Goal: Navigation & Orientation: Find specific page/section

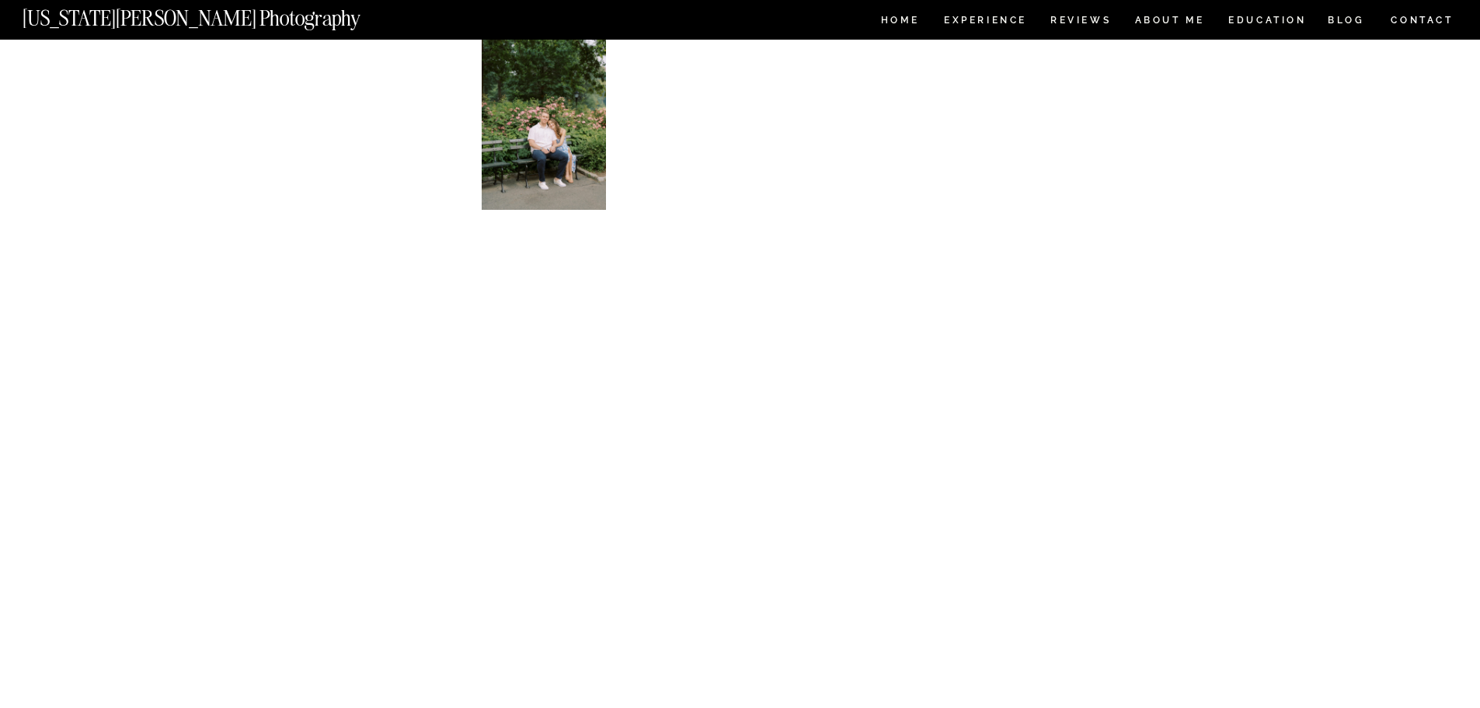
scroll to position [6837, 0]
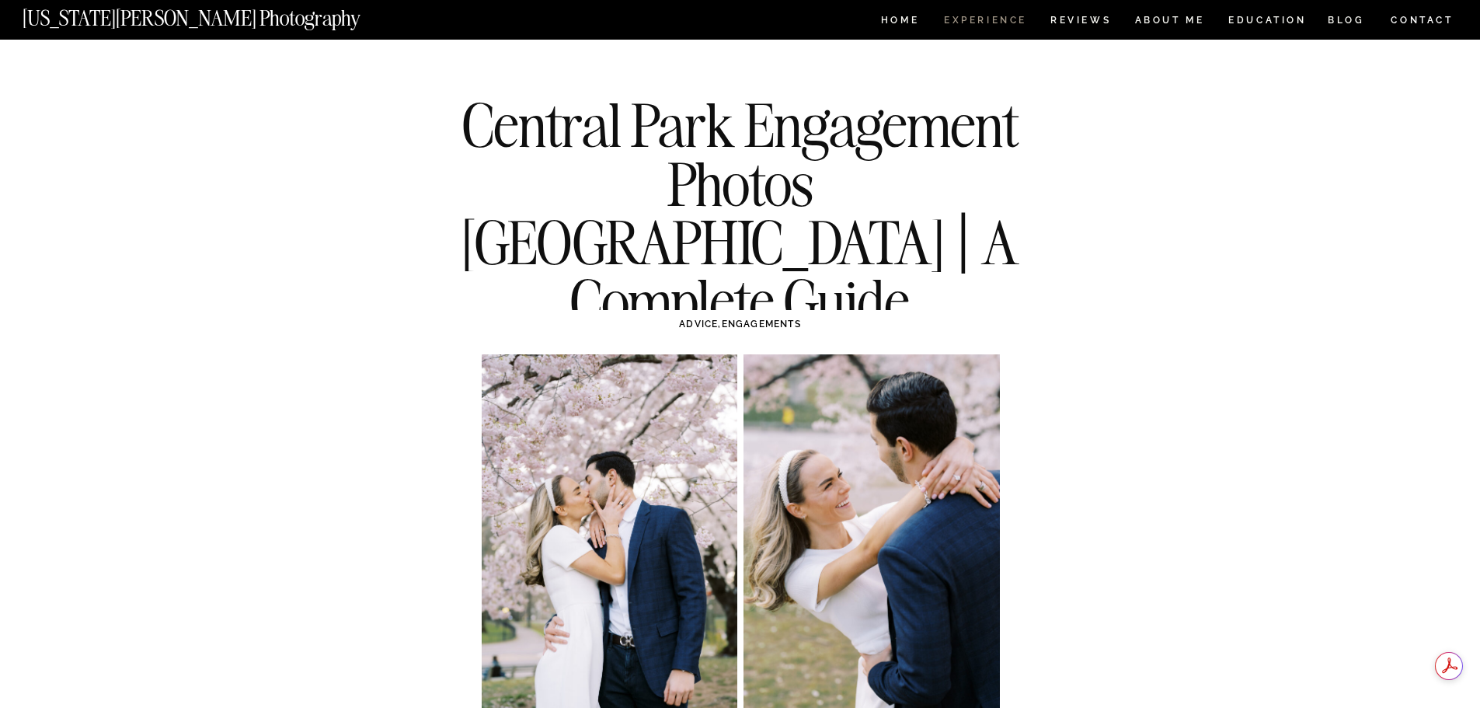
click at [973, 23] on nav "Experience" at bounding box center [985, 22] width 82 height 13
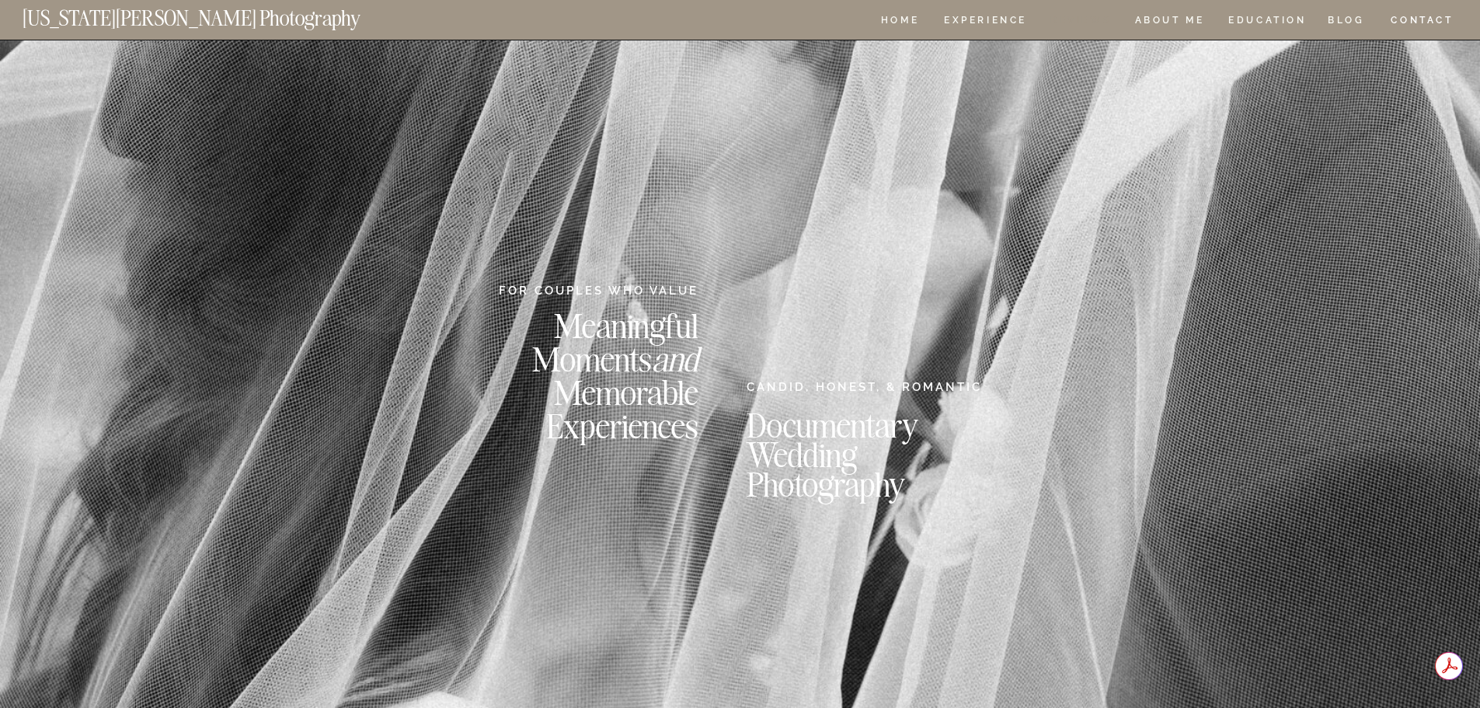
click at [1085, 21] on nav "REVIEWS" at bounding box center [1079, 22] width 58 height 13
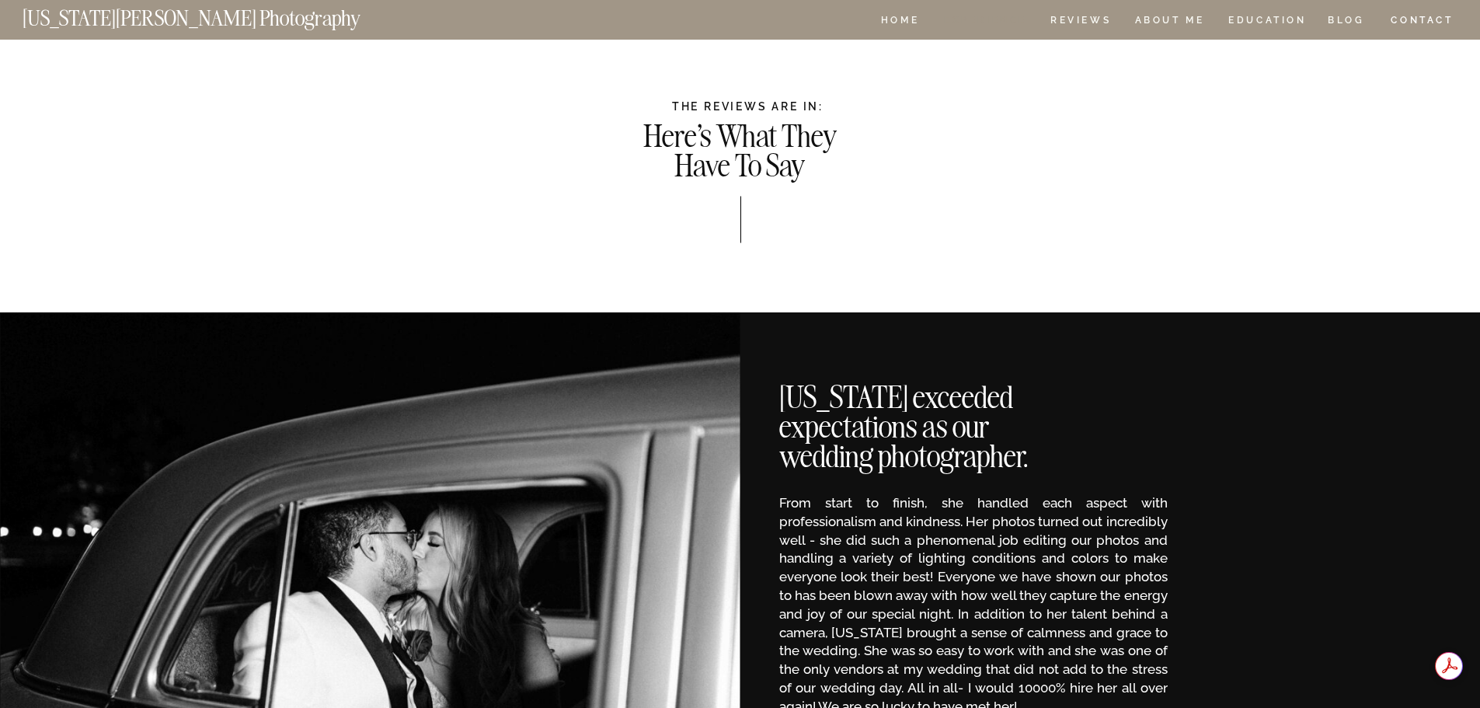
click at [1025, 17] on nav "Experience" at bounding box center [985, 22] width 82 height 13
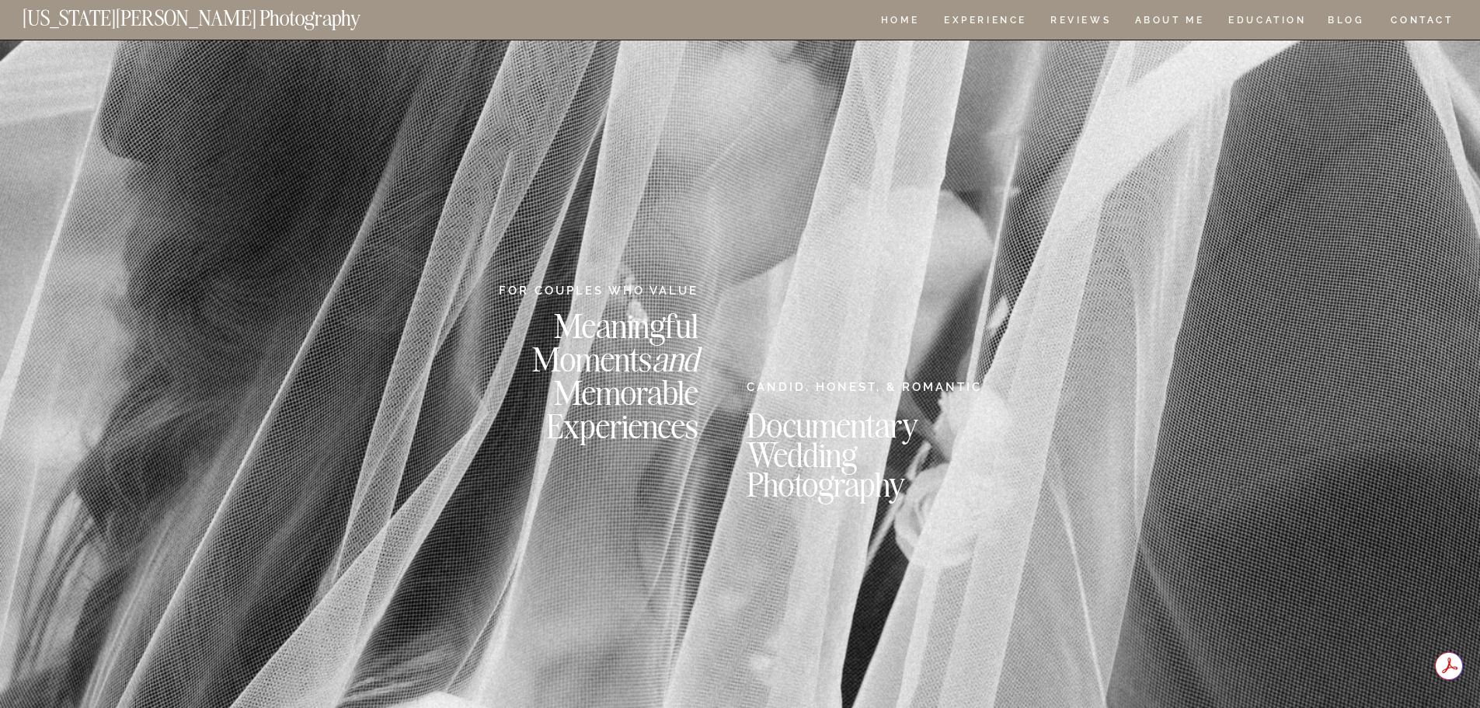
click at [1174, 14] on div at bounding box center [740, 20] width 1480 height 40
click at [1176, 17] on nav "ABOUT ME" at bounding box center [1169, 22] width 71 height 13
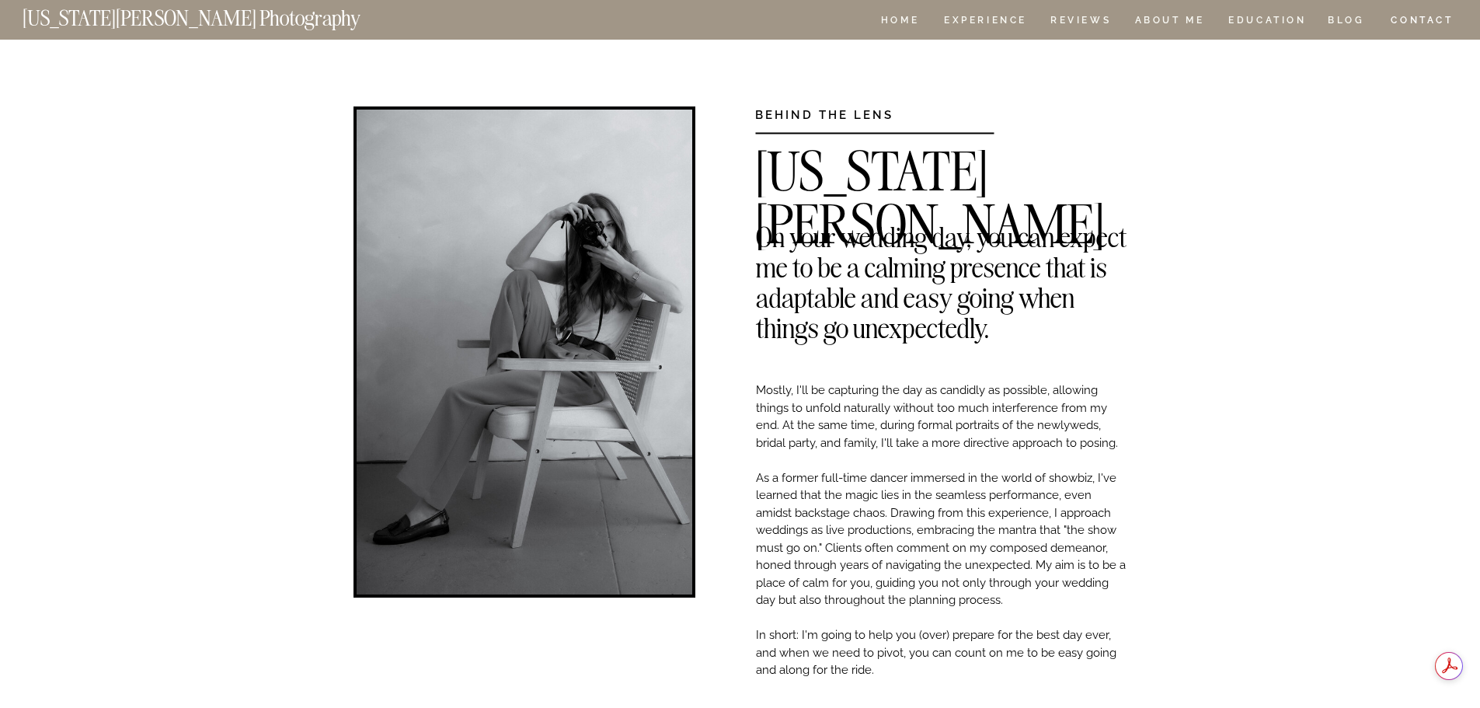
click at [1417, 21] on nav "CONTACT" at bounding box center [1422, 20] width 64 height 17
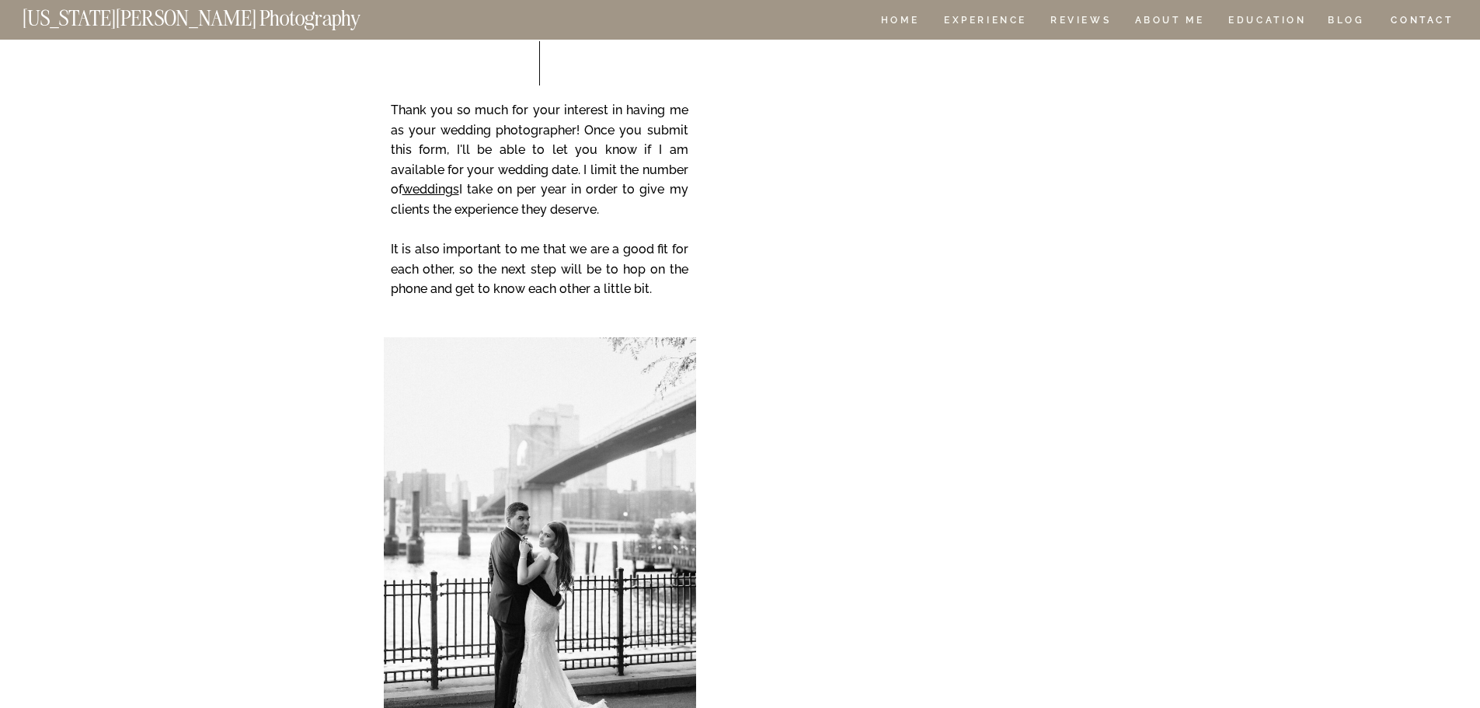
scroll to position [233, 0]
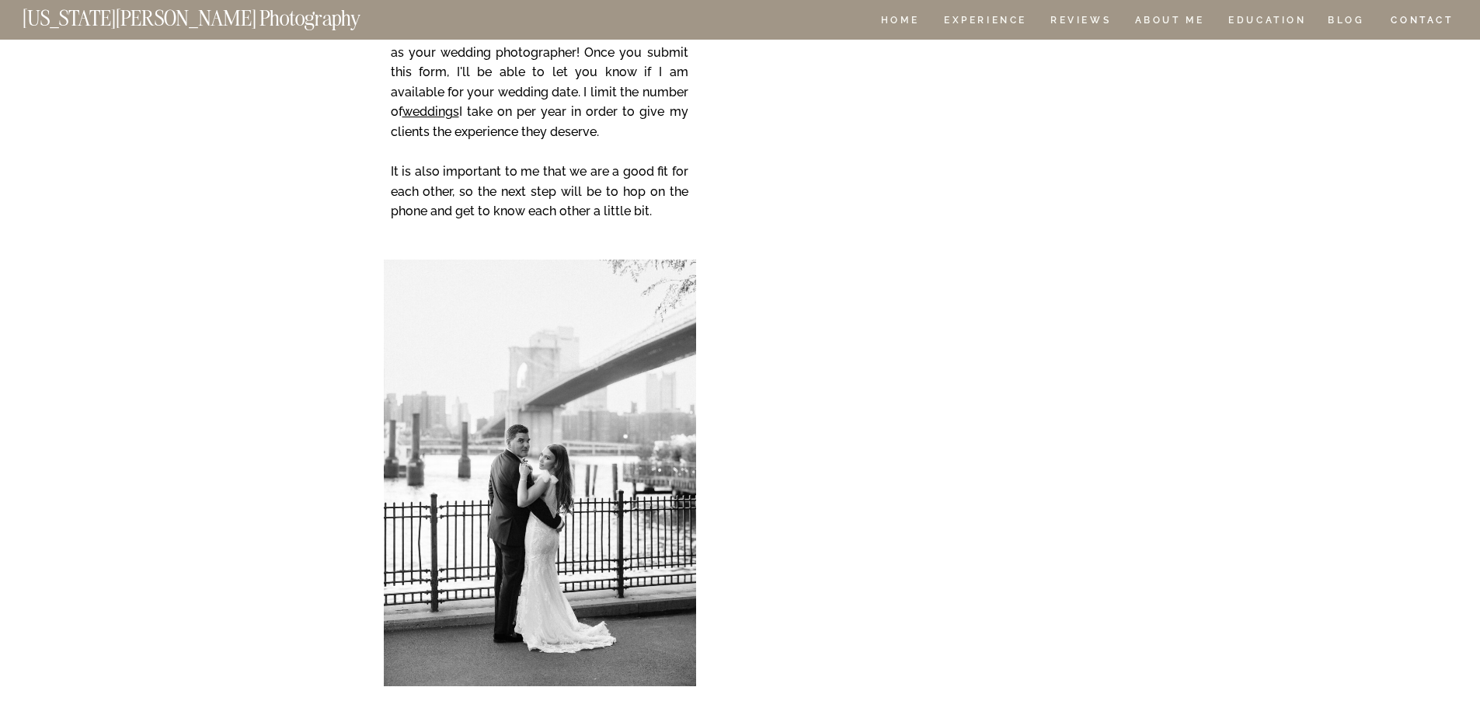
click at [729, 381] on div "CONTACT BLOG REVIEWS ABOUT ME Experience EDUCATION HOME [US_STATE][PERSON_NAME]…" at bounding box center [740, 534] width 1480 height 1534
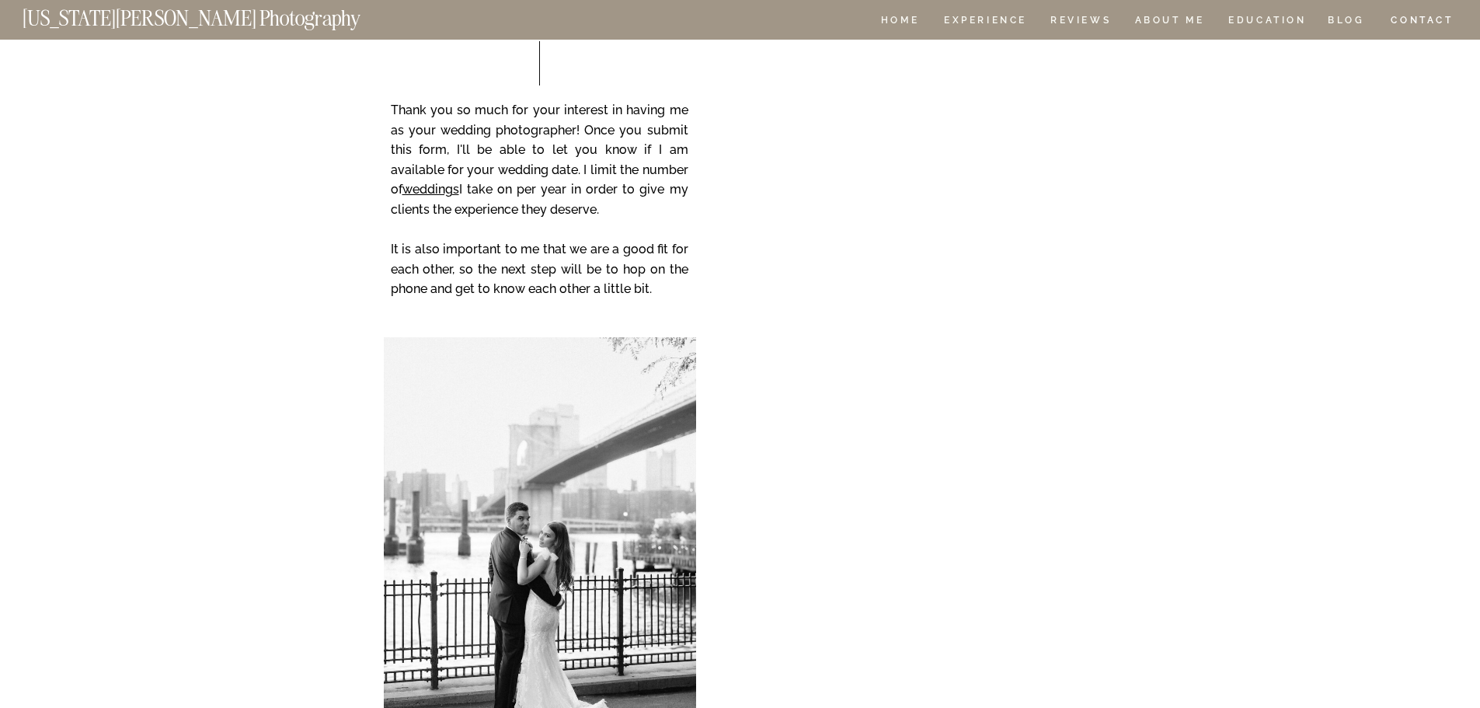
scroll to position [0, 0]
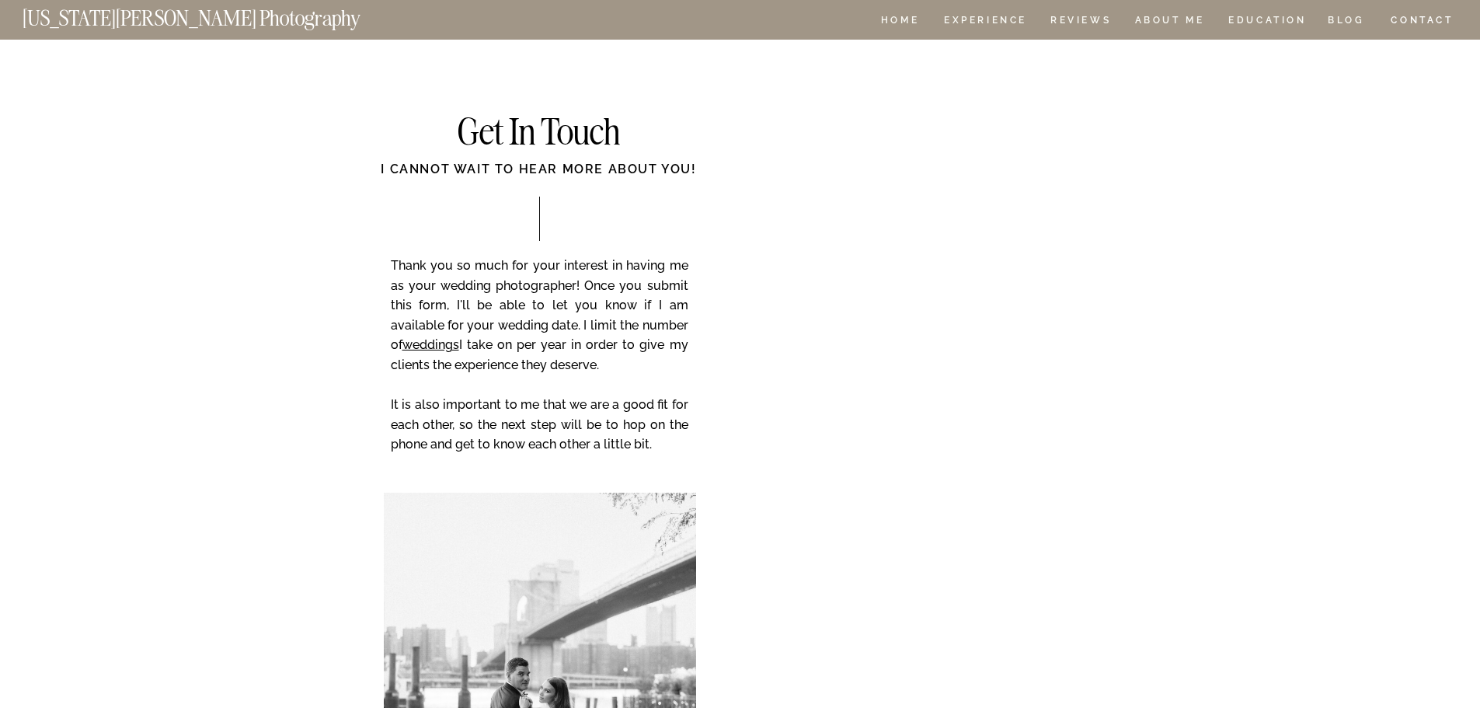
drag, startPoint x: 621, startPoint y: 368, endPoint x: 494, endPoint y: 346, distance: 128.6
click at [494, 346] on p "Thank you so much for your interest in having me as your wedding photographer! …" at bounding box center [540, 366] width 298 height 221
click at [539, 346] on p "Thank you so much for your interest in having me as your wedding photographer! …" at bounding box center [540, 366] width 298 height 221
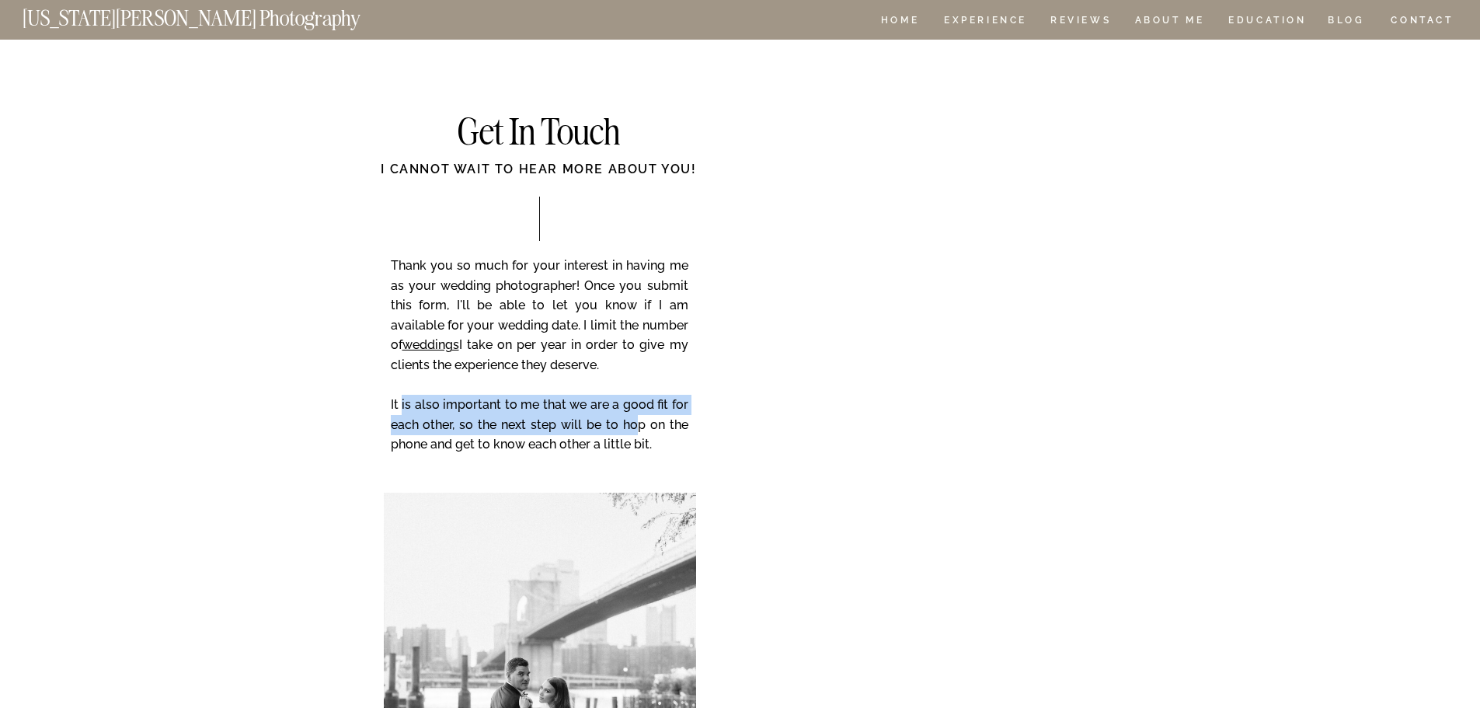
drag, startPoint x: 420, startPoint y: 399, endPoint x: 639, endPoint y: 424, distance: 221.3
click at [639, 424] on p "Thank you so much for your interest in having me as your wedding photographer! …" at bounding box center [540, 366] width 298 height 221
click at [635, 425] on p "Thank you so much for your interest in having me as your wedding photographer! …" at bounding box center [540, 366] width 298 height 221
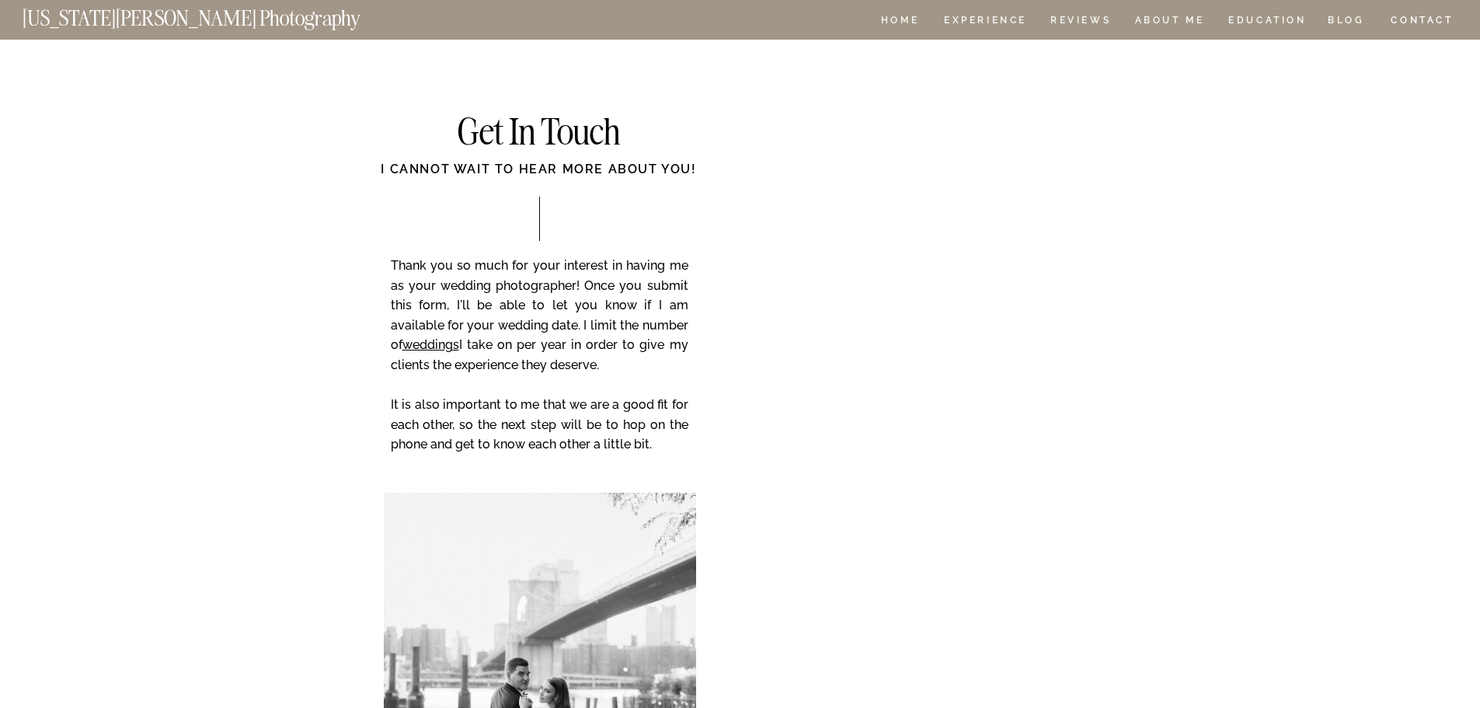
click at [885, 14] on div at bounding box center [740, 20] width 1480 height 40
click at [889, 14] on div at bounding box center [740, 20] width 1480 height 40
click at [897, 22] on nav "HOME" at bounding box center [900, 22] width 44 height 13
